Goal: Information Seeking & Learning: Learn about a topic

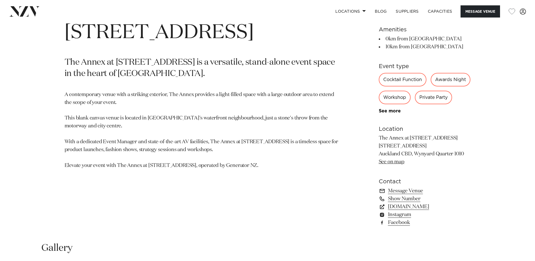
scroll to position [479, 0]
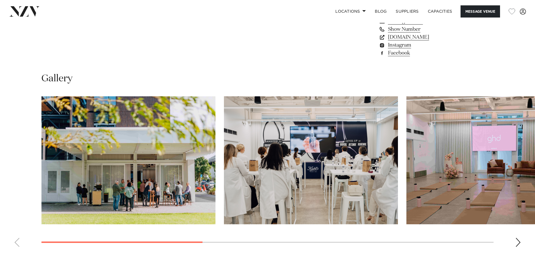
click at [157, 194] on img "1 / 7" at bounding box center [128, 160] width 174 height 128
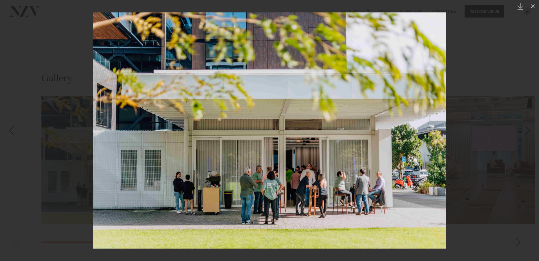
click at [83, 131] on div at bounding box center [269, 130] width 539 height 261
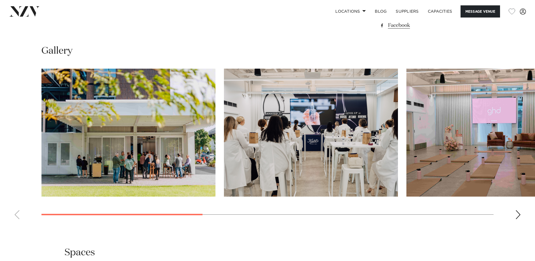
scroll to position [536, 0]
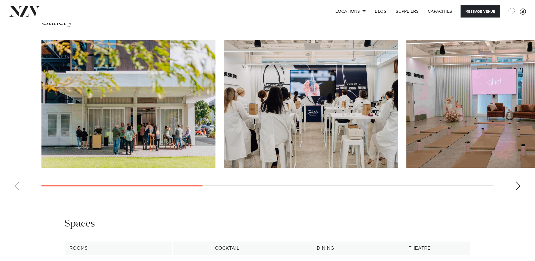
click at [224, 195] on swiper-container at bounding box center [267, 117] width 535 height 155
click at [201, 195] on swiper-container at bounding box center [267, 117] width 535 height 155
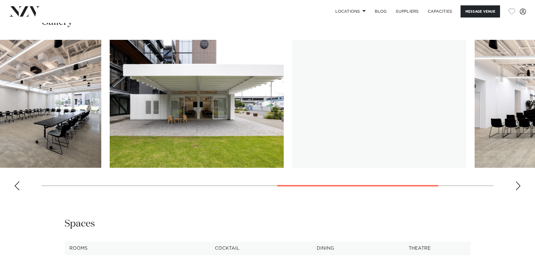
click at [432, 195] on swiper-container at bounding box center [267, 117] width 535 height 155
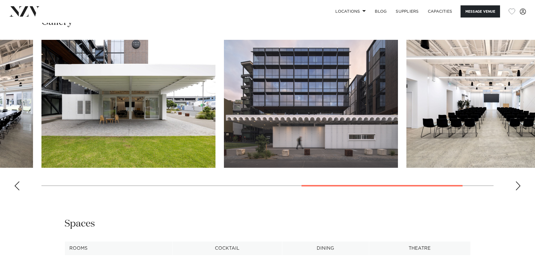
click at [314, 159] on img "6 / 7" at bounding box center [311, 104] width 174 height 128
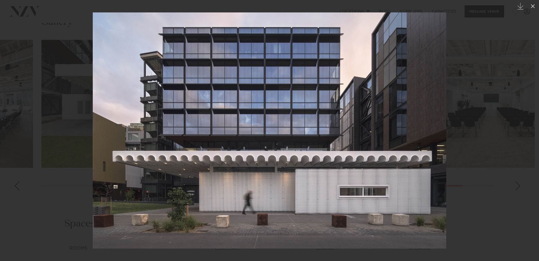
click at [475, 73] on div at bounding box center [269, 130] width 539 height 261
